Goal: Find specific page/section

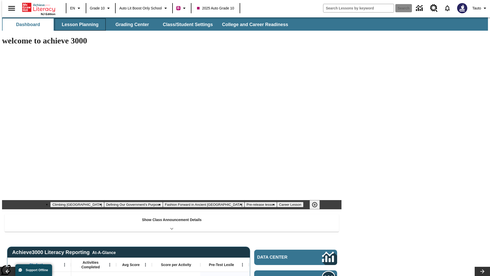
click at [78, 25] on button "Lesson Planning" at bounding box center [80, 24] width 51 height 12
